Goal: Task Accomplishment & Management: Manage account settings

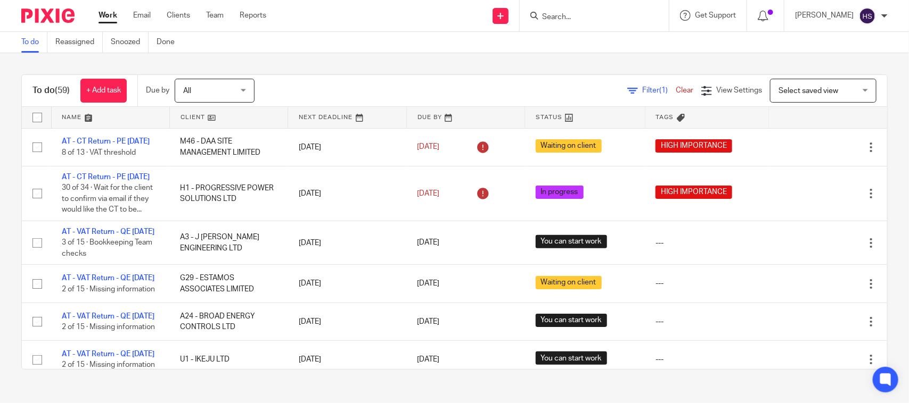
click at [591, 17] on input "Search" at bounding box center [589, 18] width 96 height 10
paste input "SAMYA STUDIOS LTD"
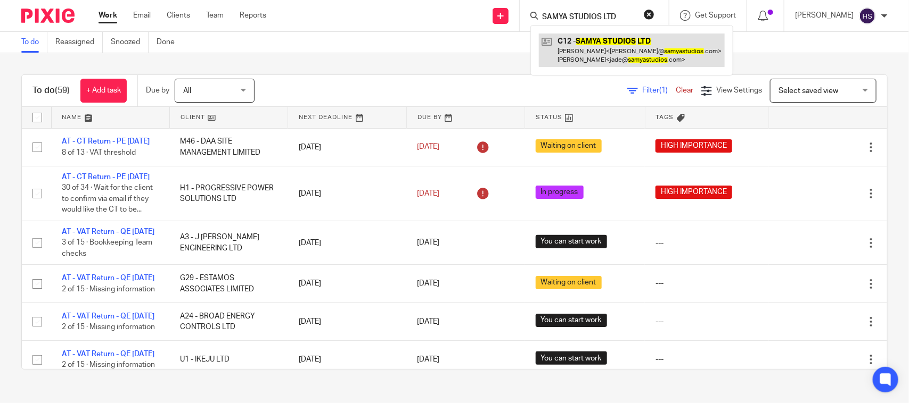
type input "SAMYA STUDIOS LTD"
click at [619, 49] on link at bounding box center [632, 50] width 186 height 33
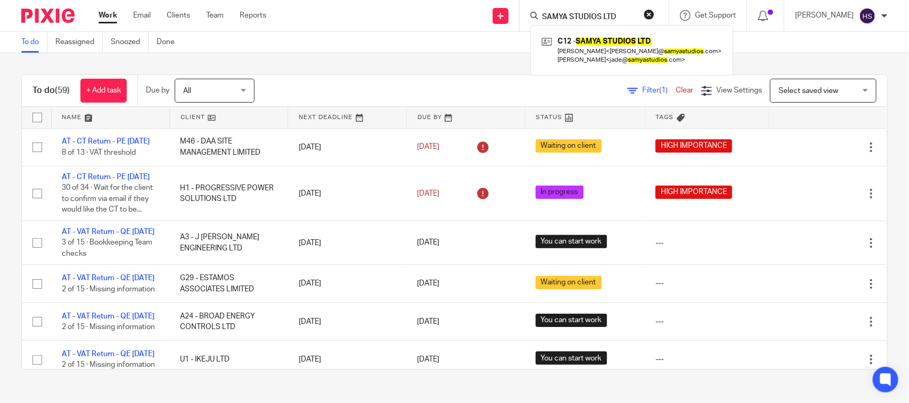
click at [654, 11] on button "reset" at bounding box center [649, 14] width 11 height 11
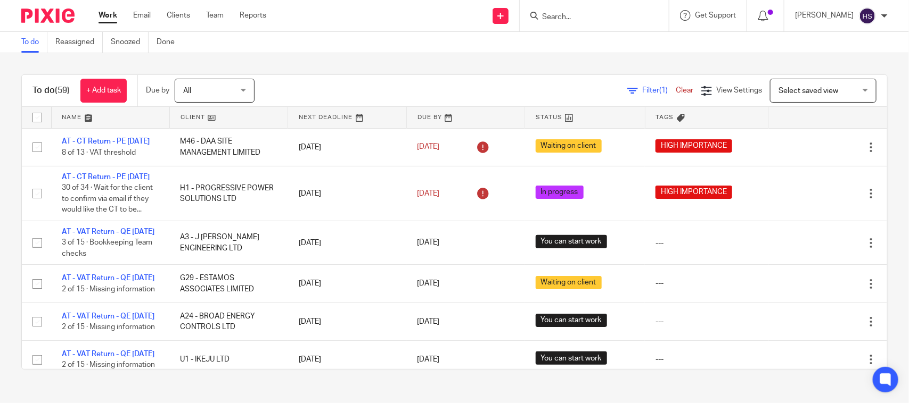
click at [612, 8] on div at bounding box center [594, 15] width 149 height 31
click at [572, 13] on input "Search" at bounding box center [589, 18] width 96 height 10
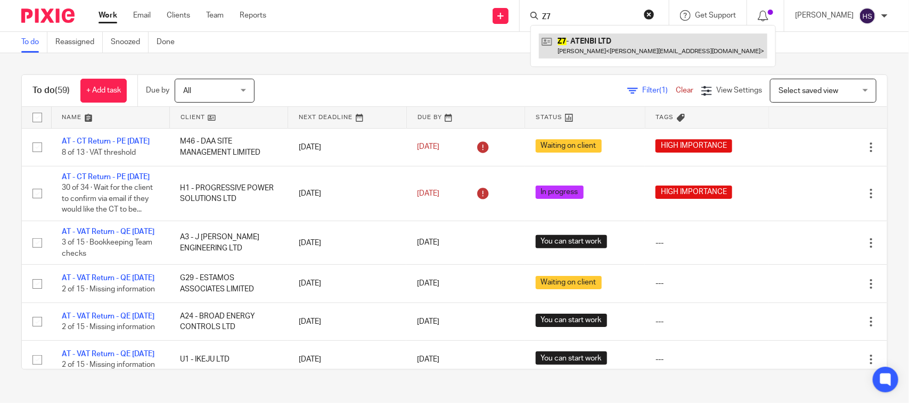
type input "Z7"
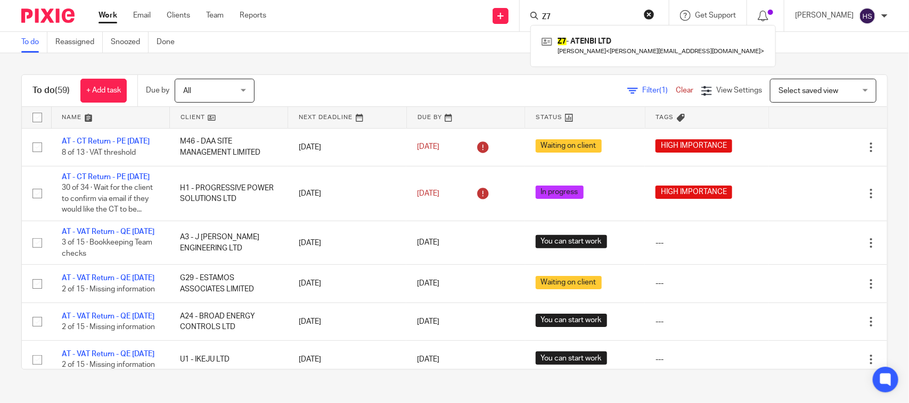
drag, startPoint x: 565, startPoint y: 46, endPoint x: 587, endPoint y: 1, distance: 49.5
click at [566, 46] on link at bounding box center [653, 46] width 228 height 24
click at [456, 43] on div "To do Reassigned Snoozed Done" at bounding box center [454, 42] width 909 height 21
click at [659, 89] on span "(1)" at bounding box center [663, 90] width 9 height 7
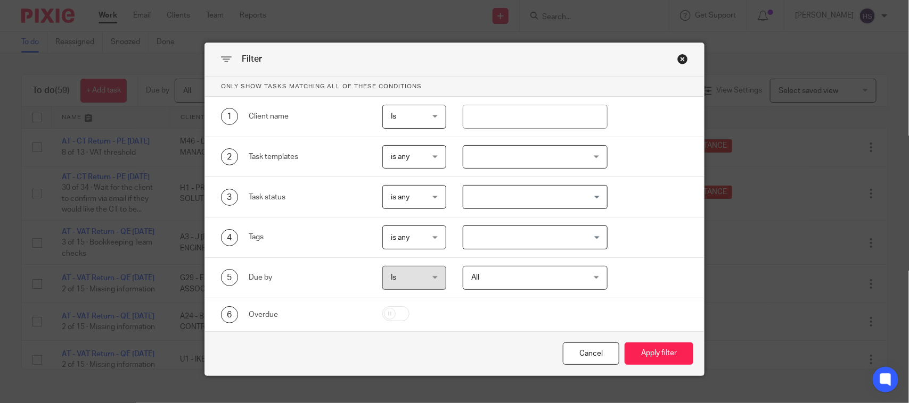
click at [522, 233] on input "Search for option" at bounding box center [532, 237] width 136 height 19
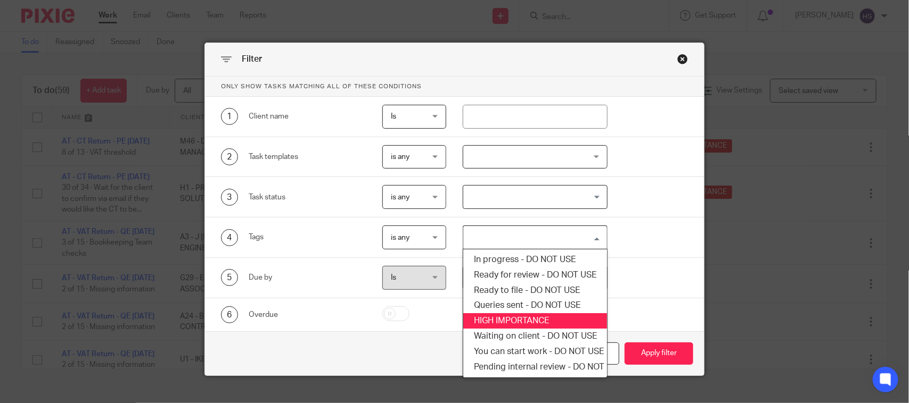
click at [509, 319] on li "HIGH IMPORTANCE" at bounding box center [534, 321] width 143 height 15
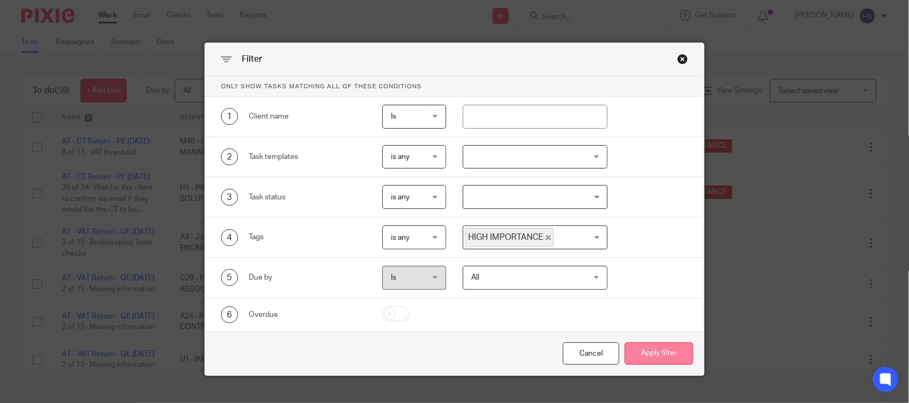
click at [641, 360] on button "Apply filter" at bounding box center [658, 354] width 69 height 23
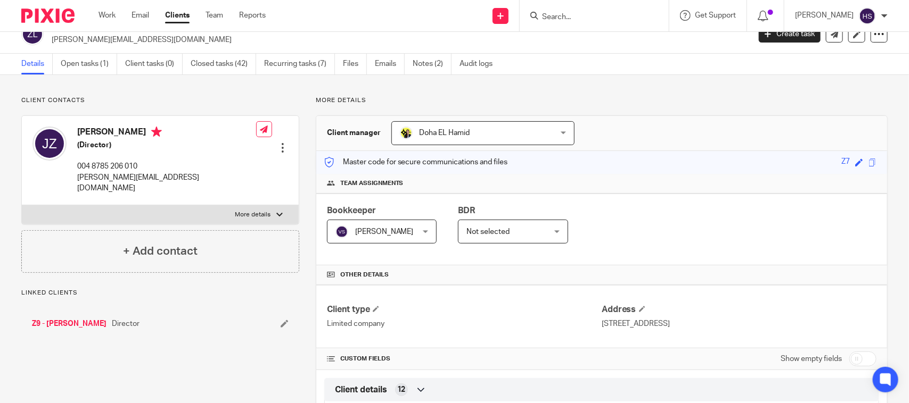
scroll to position [22, 0]
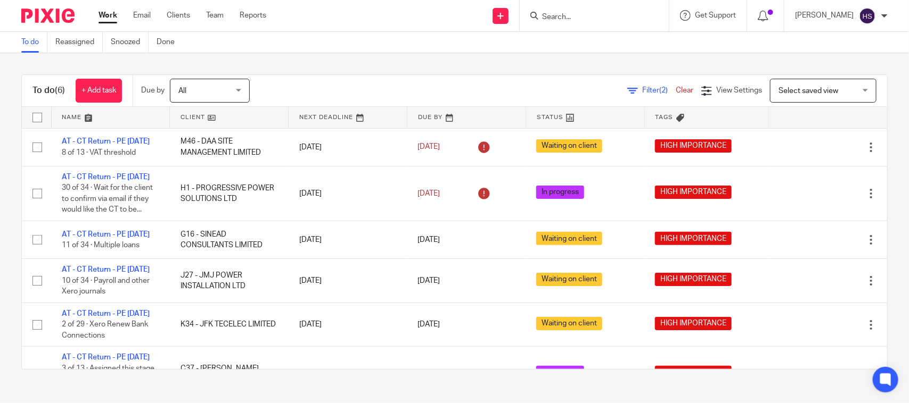
drag, startPoint x: 364, startPoint y: 285, endPoint x: 388, endPoint y: 89, distance: 197.3
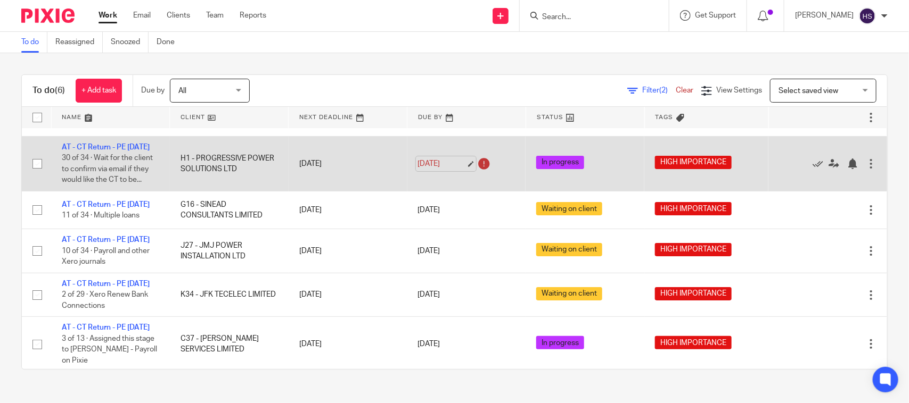
scroll to position [86, 0]
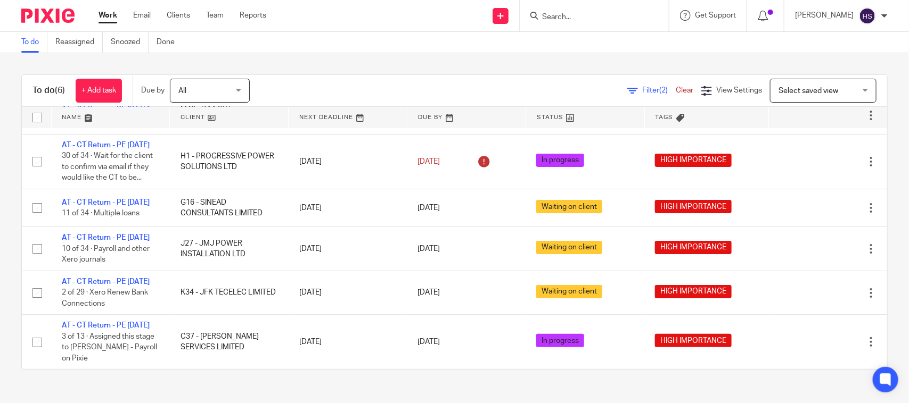
click at [113, 9] on div "Work Email Clients Team Reports Work Email Clients Team Reports Settings" at bounding box center [185, 15] width 194 height 31
click at [107, 11] on link "Work" at bounding box center [107, 15] width 19 height 11
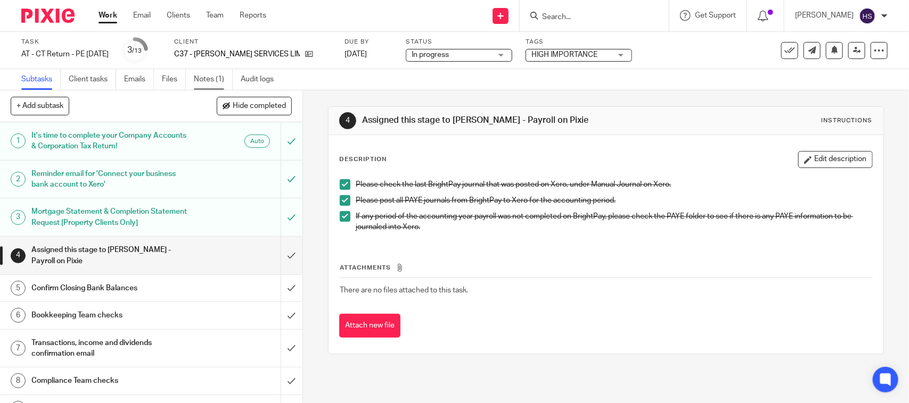
click at [213, 79] on link "Notes (1)" at bounding box center [213, 79] width 39 height 21
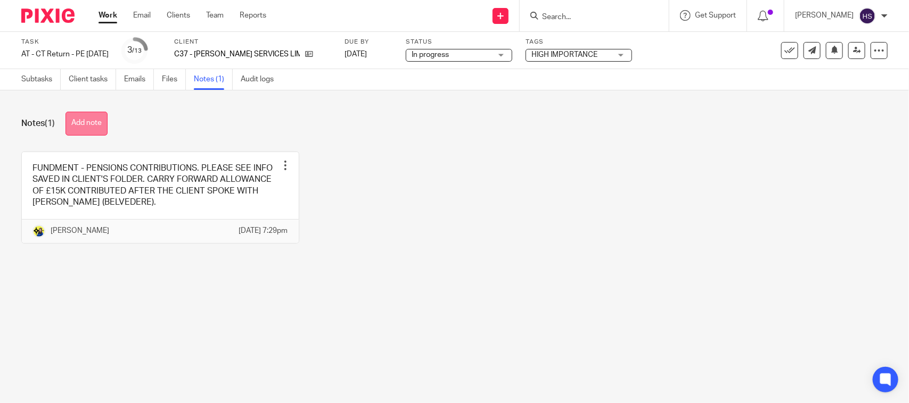
click at [89, 120] on button "Add note" at bounding box center [86, 124] width 42 height 24
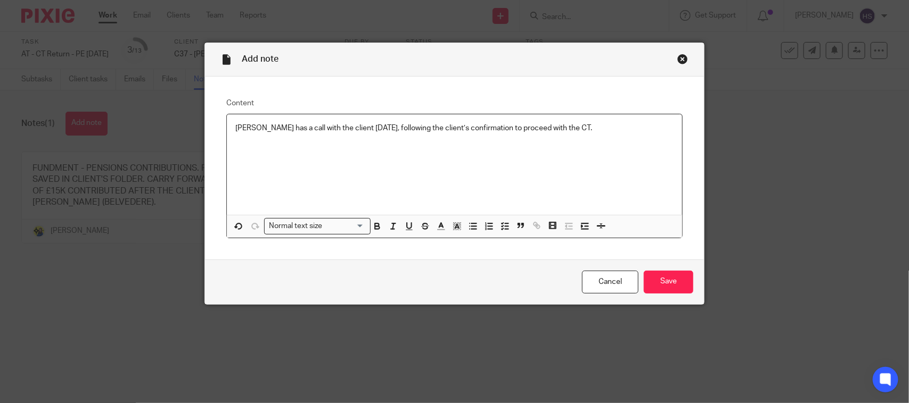
click at [378, 124] on p "Bobo has a call with the client on Friday, following the client’s confirmation …" at bounding box center [454, 128] width 438 height 11
click at [677, 285] on input "Save" at bounding box center [669, 282] width 50 height 23
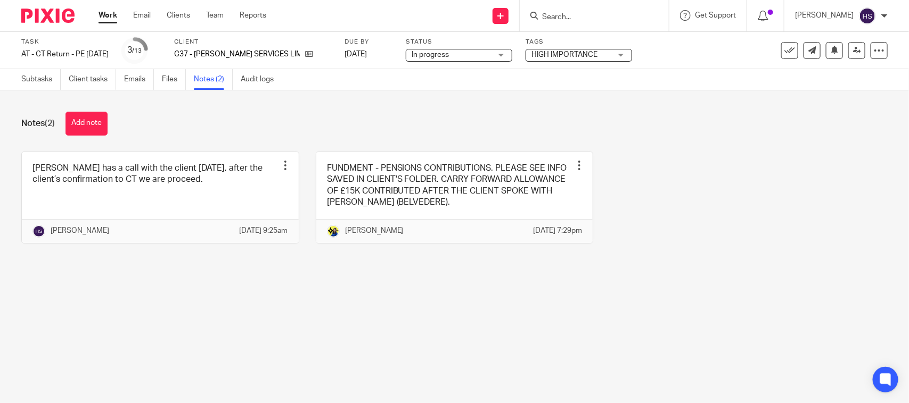
click at [477, 50] on span "In progress" at bounding box center [451, 55] width 80 height 11
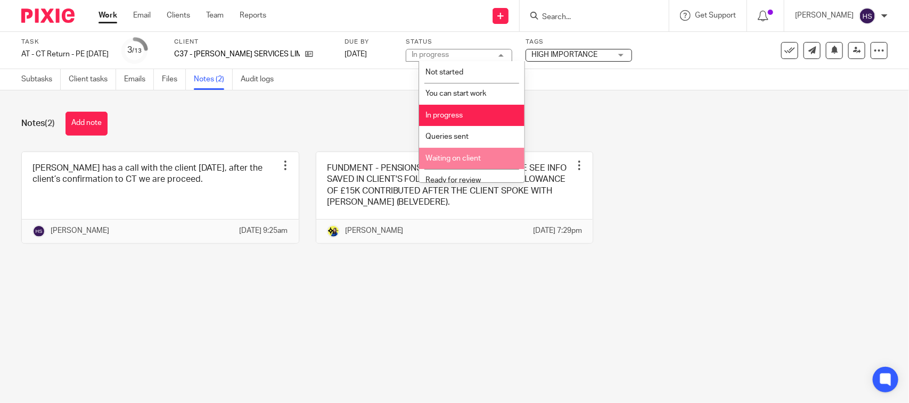
click at [466, 148] on li "Waiting on client" at bounding box center [471, 159] width 105 height 22
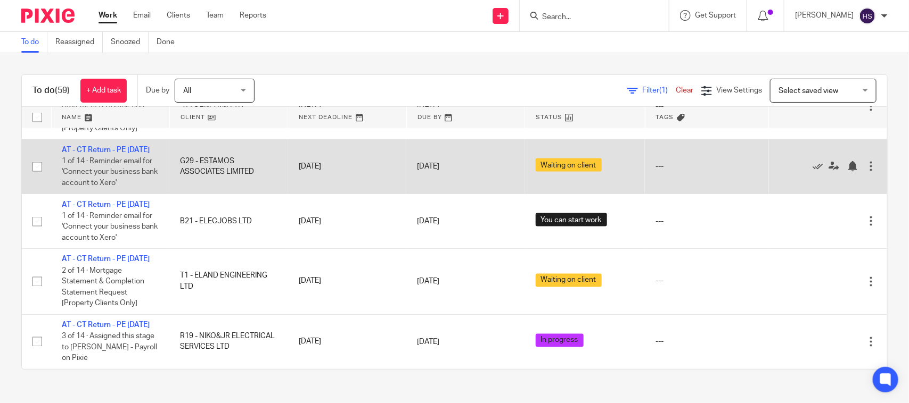
scroll to position [3228, 0]
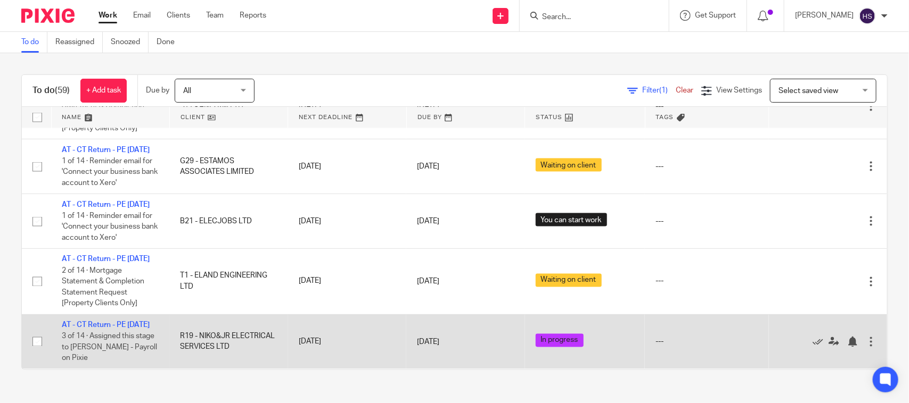
drag, startPoint x: 299, startPoint y: 333, endPoint x: 293, endPoint y: 332, distance: 6.1
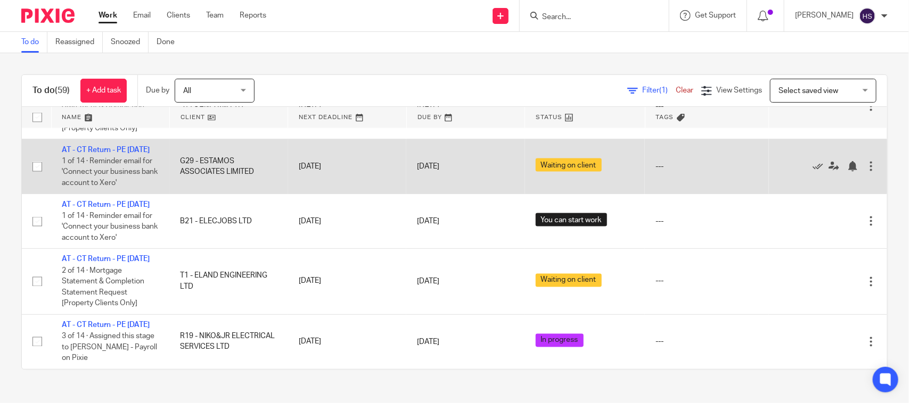
scroll to position [2940, 0]
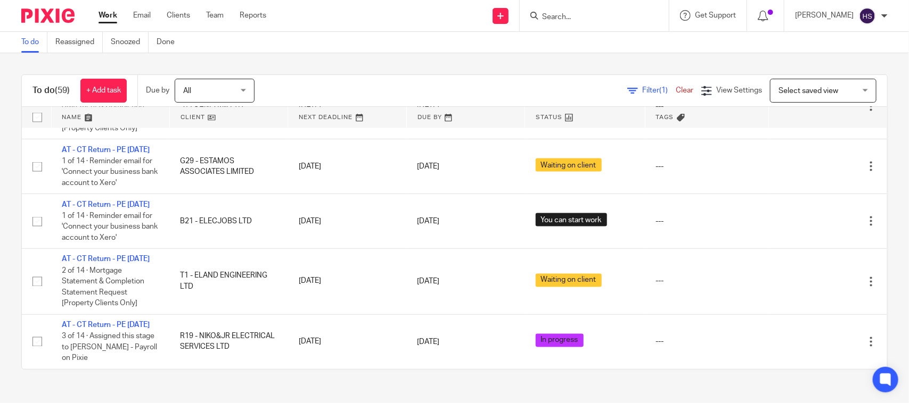
drag, startPoint x: 312, startPoint y: 299, endPoint x: 291, endPoint y: 61, distance: 238.4
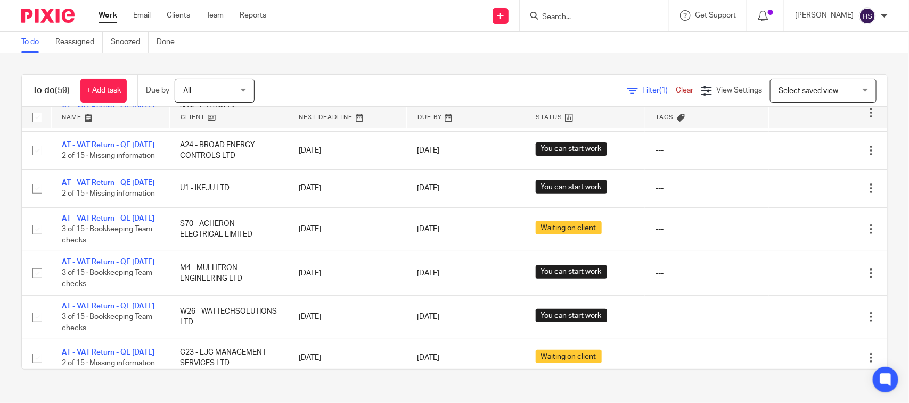
scroll to position [0, 0]
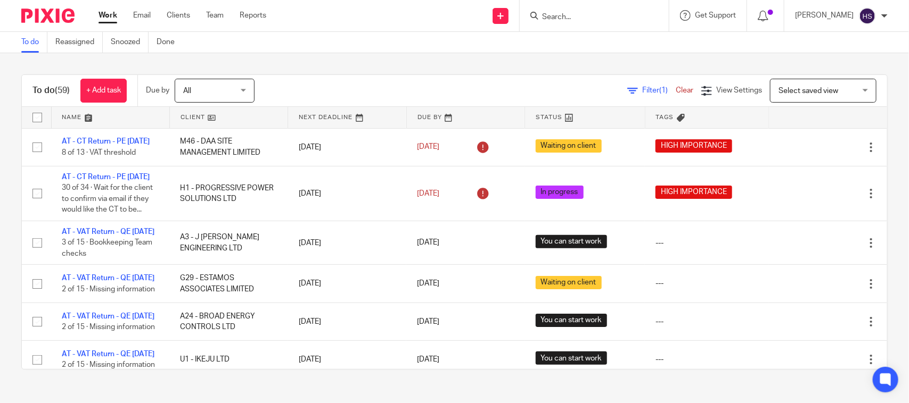
drag, startPoint x: 406, startPoint y: 232, endPoint x: 403, endPoint y: 136, distance: 95.8
click at [368, 43] on div "To do Reassigned Snoozed Done" at bounding box center [454, 42] width 909 height 21
click at [466, 56] on div "To do (59) + Add task Due by All All Today Tomorrow This week Next week This mo…" at bounding box center [454, 222] width 909 height 338
click at [352, 50] on div "To do Reassigned Snoozed Done" at bounding box center [454, 42] width 909 height 21
click at [601, 17] on input "Search" at bounding box center [589, 18] width 96 height 10
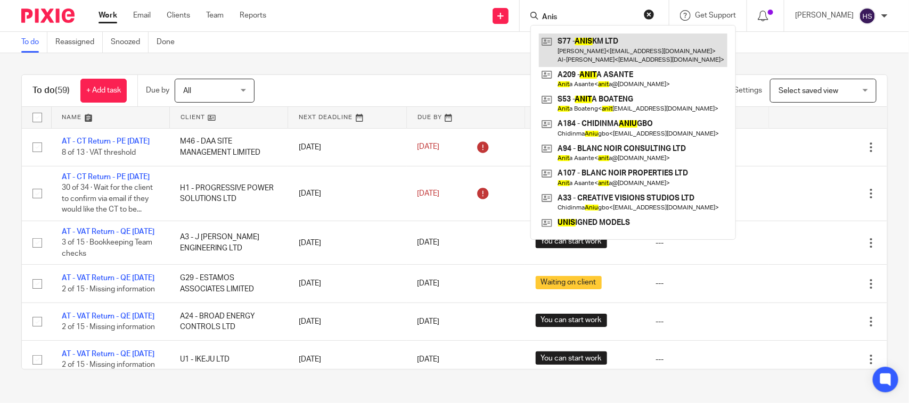
type input "Anis"
click at [614, 48] on link at bounding box center [633, 50] width 188 height 33
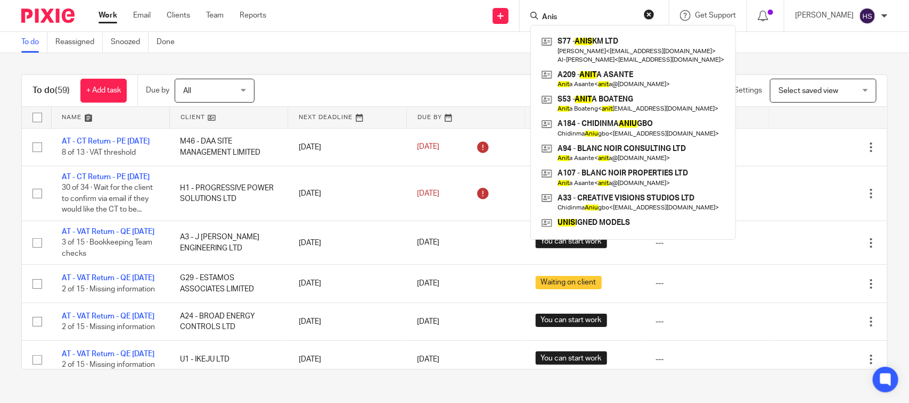
click at [352, 56] on div "To do (59) + Add task Due by All All Today Tomorrow This week Next week This mo…" at bounding box center [454, 222] width 909 height 338
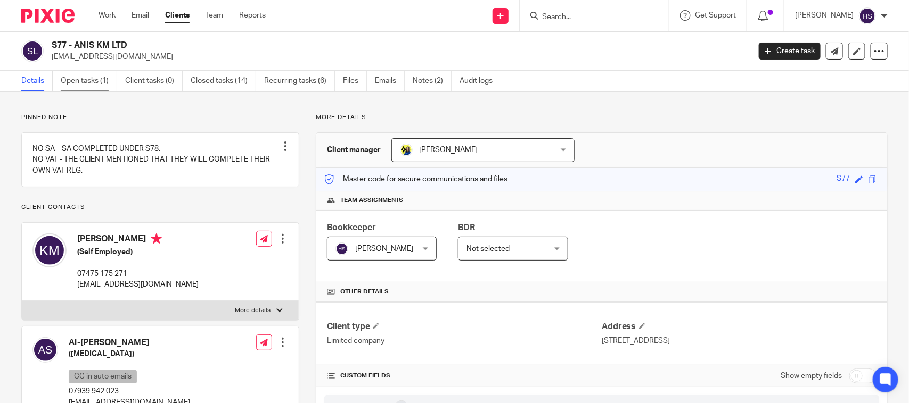
click at [75, 79] on link "Open tasks (1)" at bounding box center [89, 81] width 56 height 21
